Goal: Task Accomplishment & Management: Manage account settings

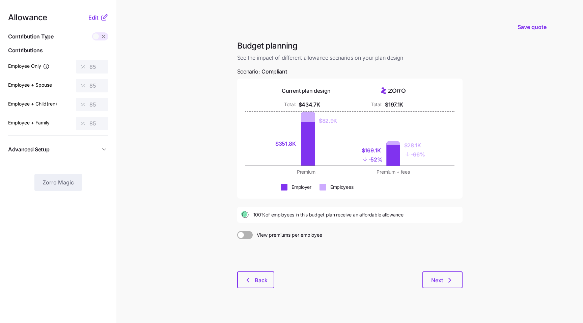
click at [395, 106] on div "$197.1K" at bounding box center [394, 105] width 18 height 8
click at [392, 106] on div "$197.1K" at bounding box center [394, 105] width 18 height 8
click at [248, 232] on span at bounding box center [248, 235] width 9 height 8
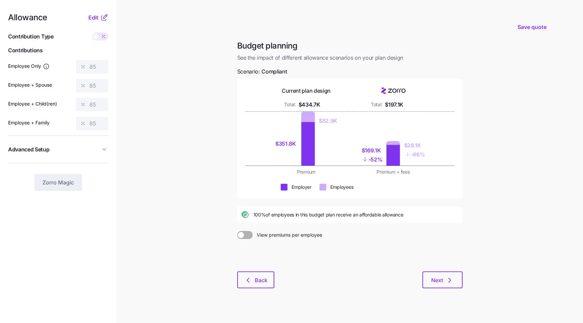
click at [237, 231] on input "View premiums per employee" at bounding box center [237, 231] width 0 height 0
click at [246, 239] on span at bounding box center [241, 235] width 9 height 8
click at [237, 231] on input "View total company premiums" at bounding box center [237, 231] width 0 height 0
click at [247, 238] on span at bounding box center [248, 235] width 9 height 8
click at [237, 231] on input "View premiums per employee" at bounding box center [237, 231] width 0 height 0
